Goal: Information Seeking & Learning: Compare options

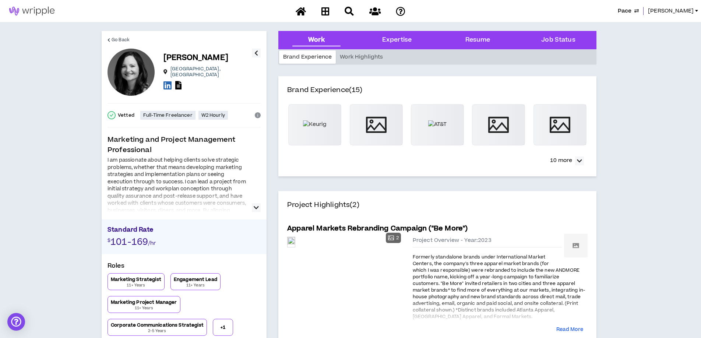
click at [257, 208] on icon "button" at bounding box center [256, 207] width 5 height 9
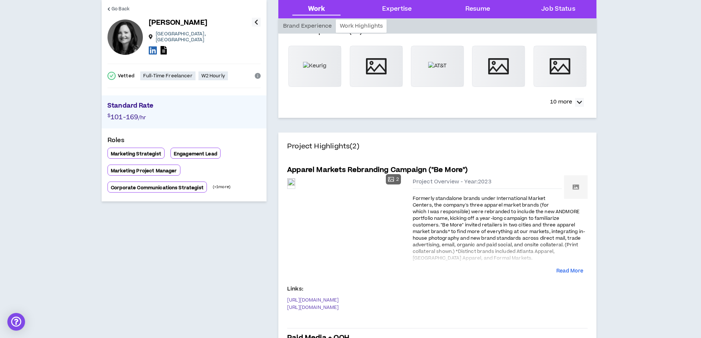
scroll to position [59, 0]
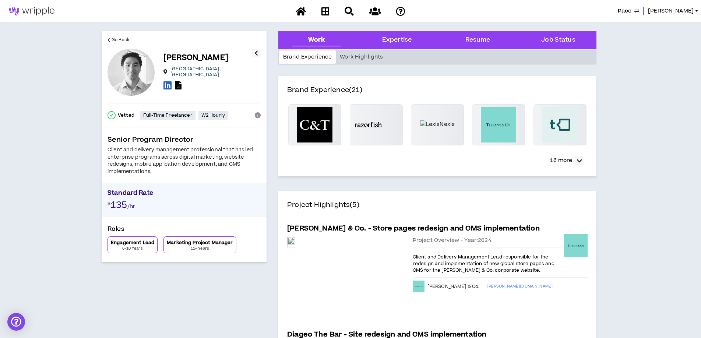
click at [219, 150] on div "Client and delivery management professional that has led enterprise programs ac…" at bounding box center [184, 161] width 153 height 29
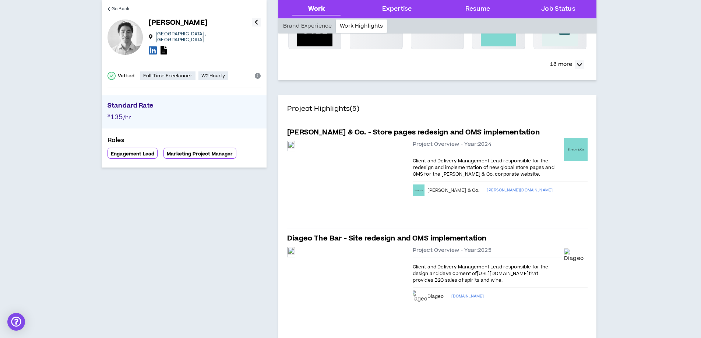
scroll to position [78, 0]
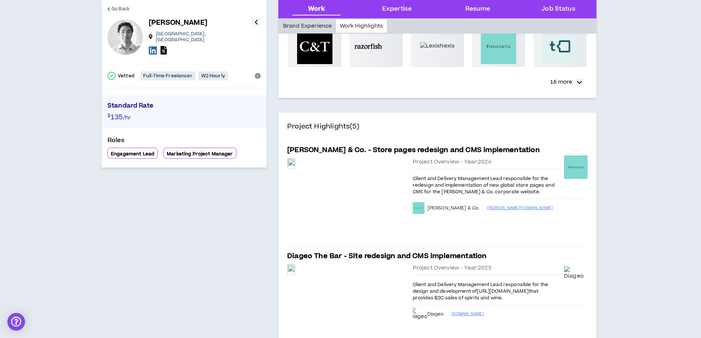
click at [315, 25] on div "Brand Experience" at bounding box center [307, 26] width 57 height 13
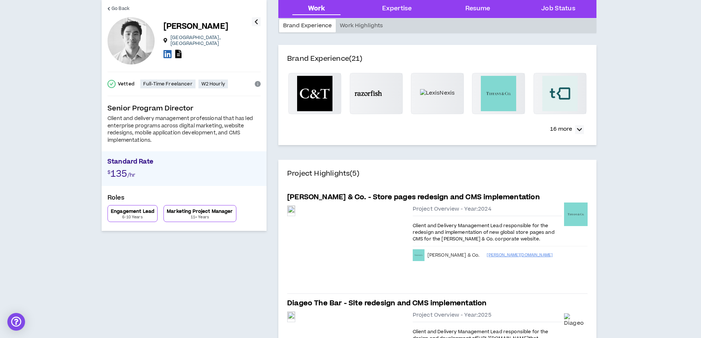
scroll to position [29, 0]
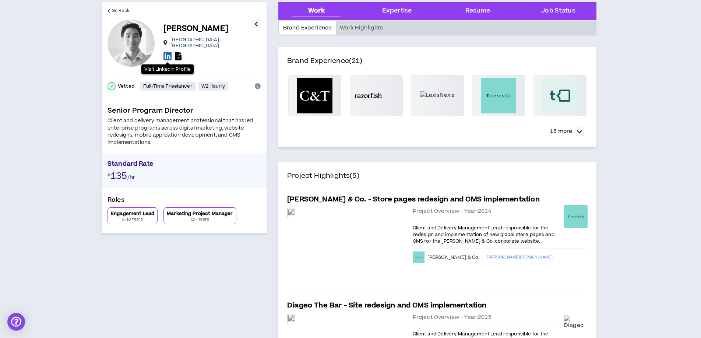
click at [168, 52] on icon at bounding box center [167, 56] width 8 height 9
click at [177, 52] on icon at bounding box center [178, 56] width 6 height 8
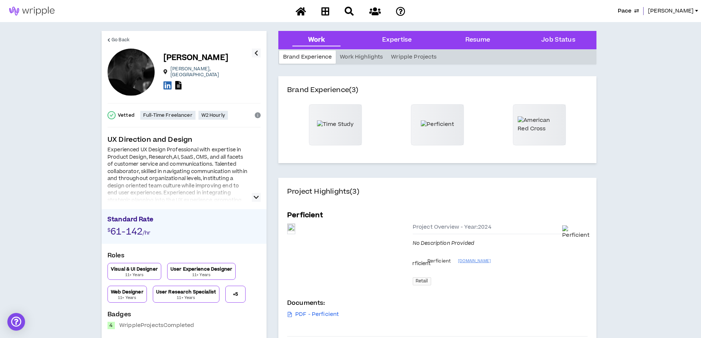
click at [258, 197] on icon "button" at bounding box center [256, 197] width 5 height 9
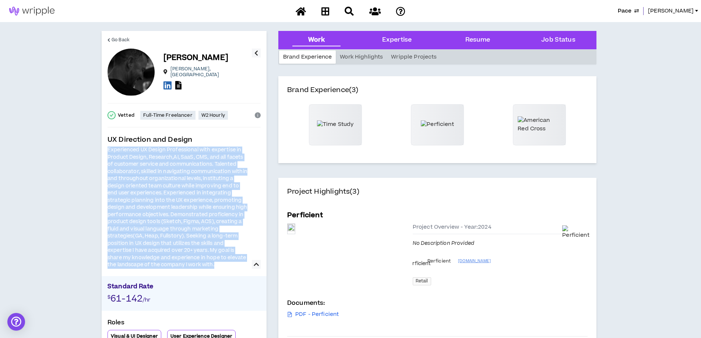
drag, startPoint x: 109, startPoint y: 149, endPoint x: 238, endPoint y: 271, distance: 177.9
click at [238, 271] on div "UX Direction and Design Experienced UX Design Professional with expertise in Pr…" at bounding box center [184, 300] width 153 height 331
copy div "Experienced UX Design Professional with expertise in Product Design, Research,A…"
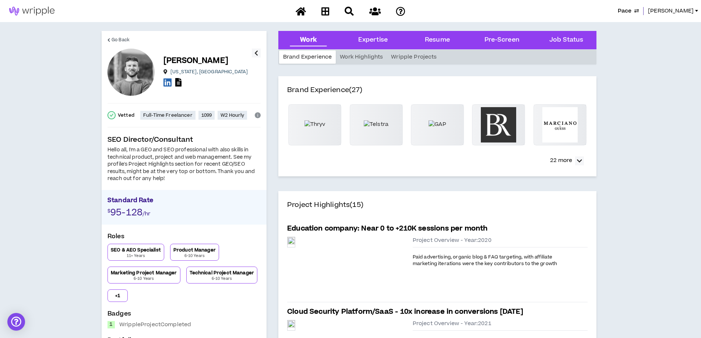
click at [196, 168] on div "Hello all, I'm a GEO and SEO professional with also skills in technical product…" at bounding box center [184, 165] width 153 height 36
click at [355, 59] on div "Work Highlights" at bounding box center [361, 56] width 51 height 13
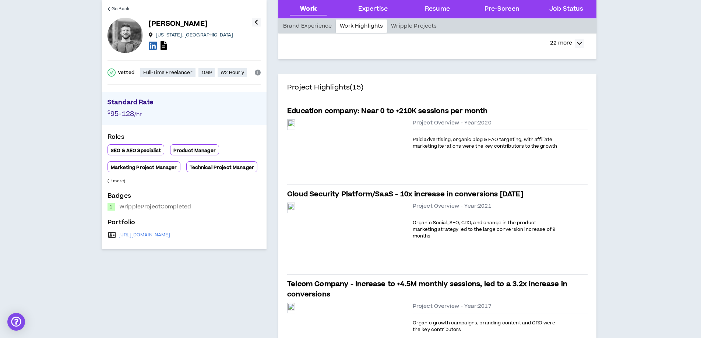
scroll to position [115, 0]
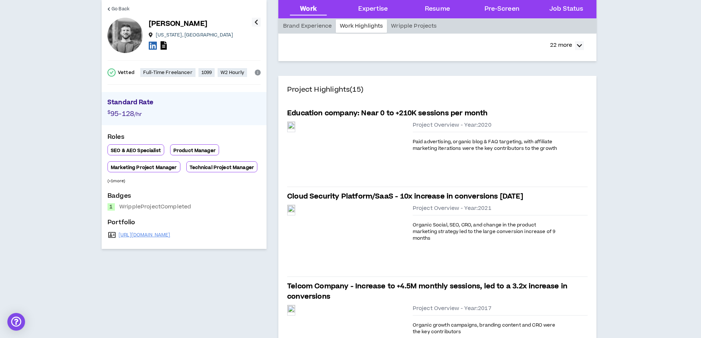
click at [165, 45] on icon at bounding box center [164, 45] width 6 height 8
